Goal: Book appointment/travel/reservation

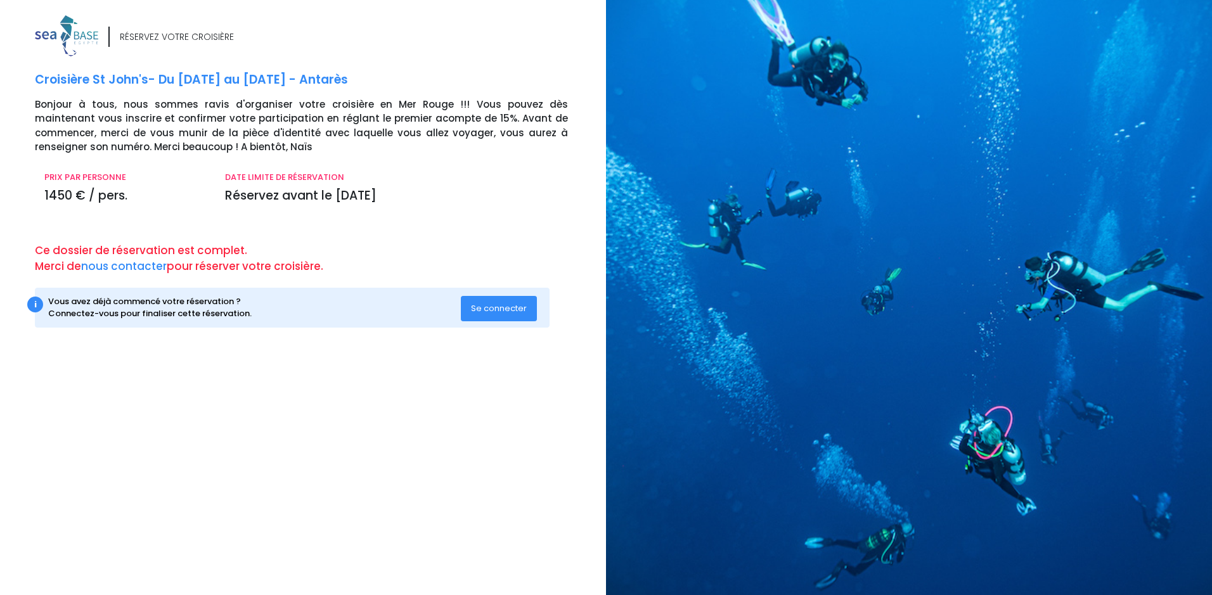
click at [506, 305] on span "Se connecter" at bounding box center [499, 308] width 56 height 12
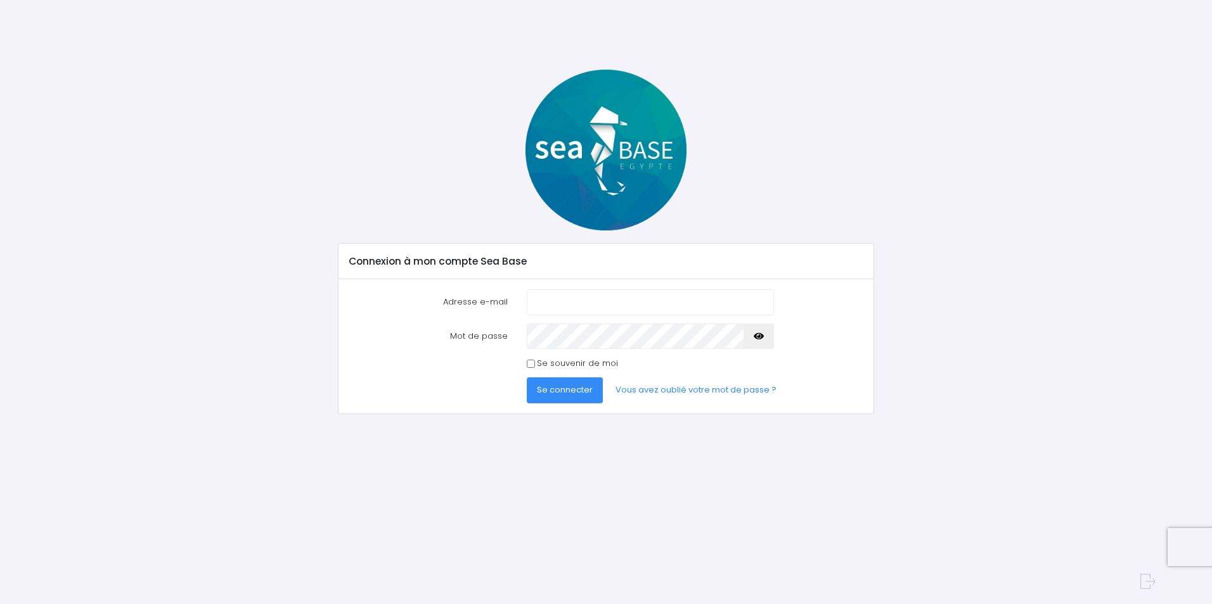
click at [544, 300] on input "Adresse e-mail" at bounding box center [650, 302] width 247 height 25
type input "olivierassailly@orange.fr"
click at [591, 395] on button "Se connecter" at bounding box center [565, 390] width 76 height 25
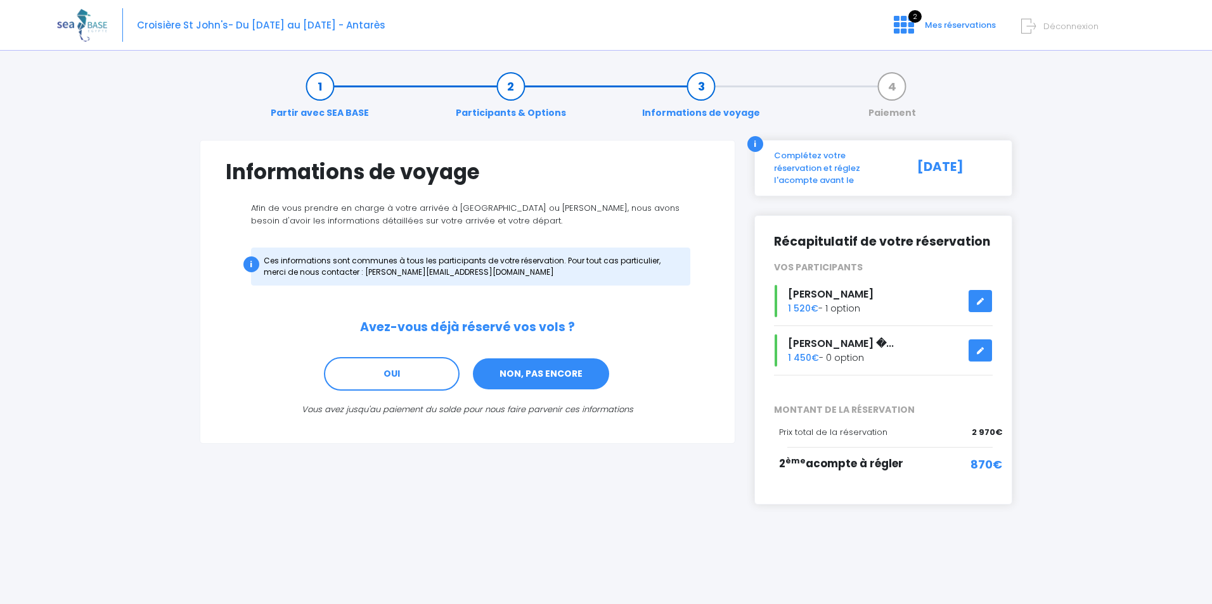
click at [547, 380] on link "NON, PAS ENCORE" at bounding box center [540, 374] width 139 height 34
click at [981, 456] on span "870€" at bounding box center [986, 464] width 32 height 17
drag, startPoint x: 890, startPoint y: 83, endPoint x: 577, endPoint y: 55, distance: 313.6
click at [890, 82] on link "Paiement" at bounding box center [892, 100] width 60 height 40
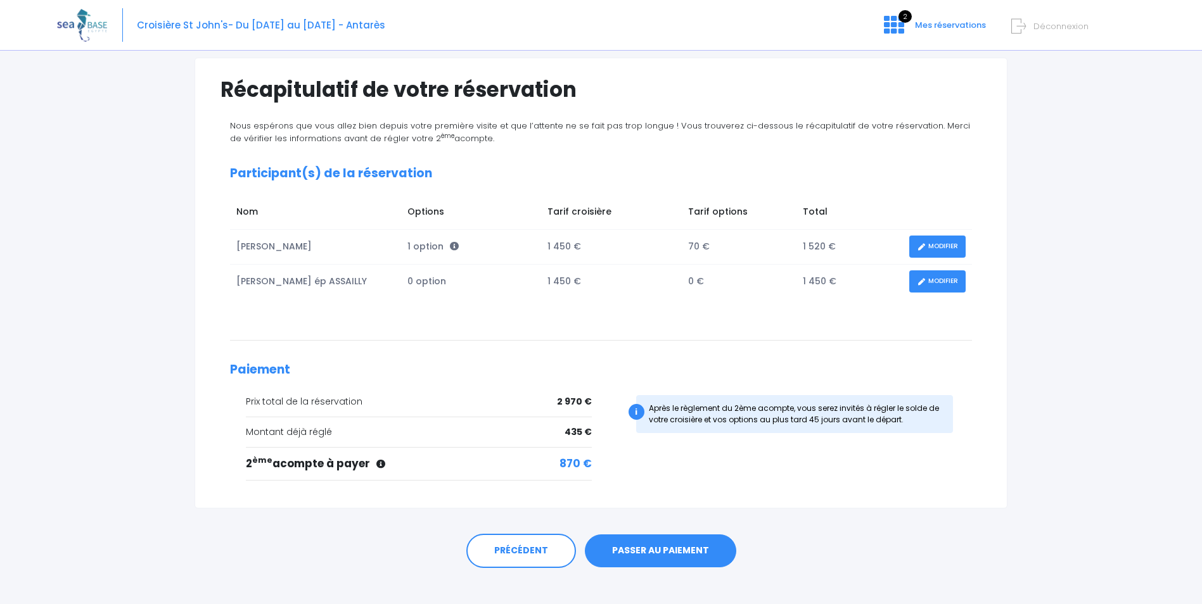
scroll to position [97, 0]
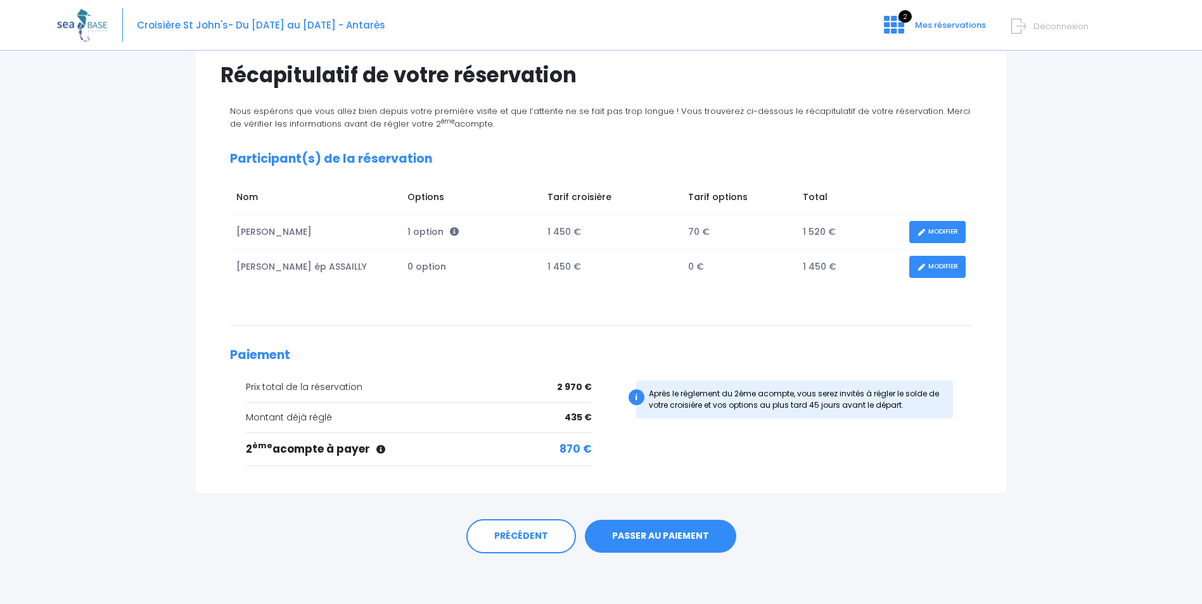
click at [625, 537] on link "PASSER AU PAIEMENT" at bounding box center [660, 536] width 151 height 33
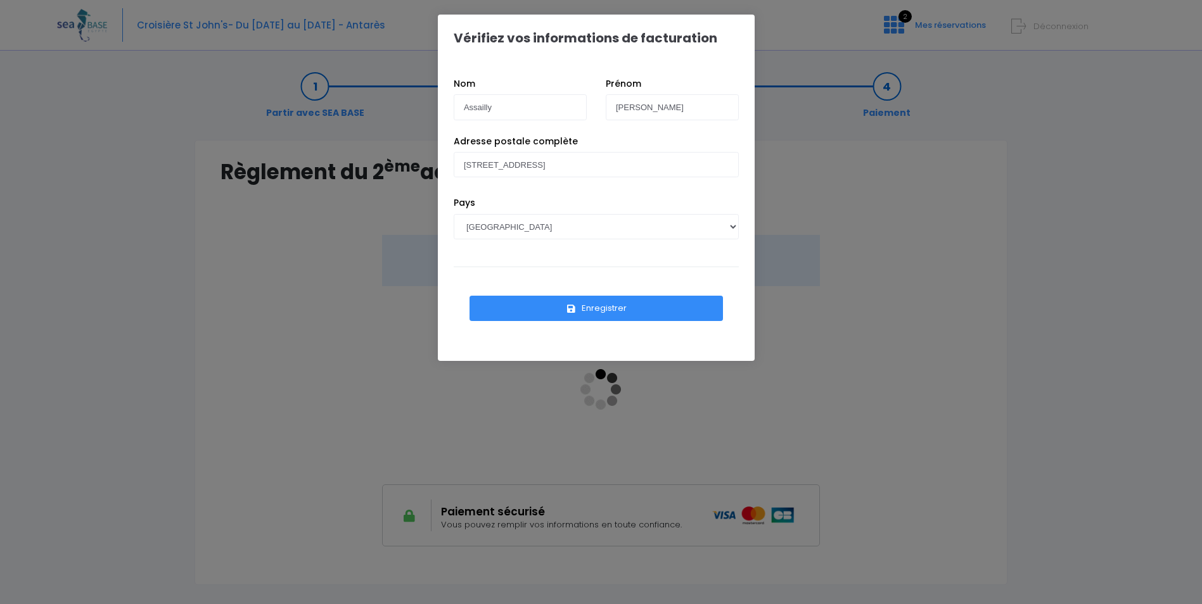
click at [603, 309] on button "Enregistrer" at bounding box center [596, 308] width 253 height 25
